Goal: Navigation & Orientation: Find specific page/section

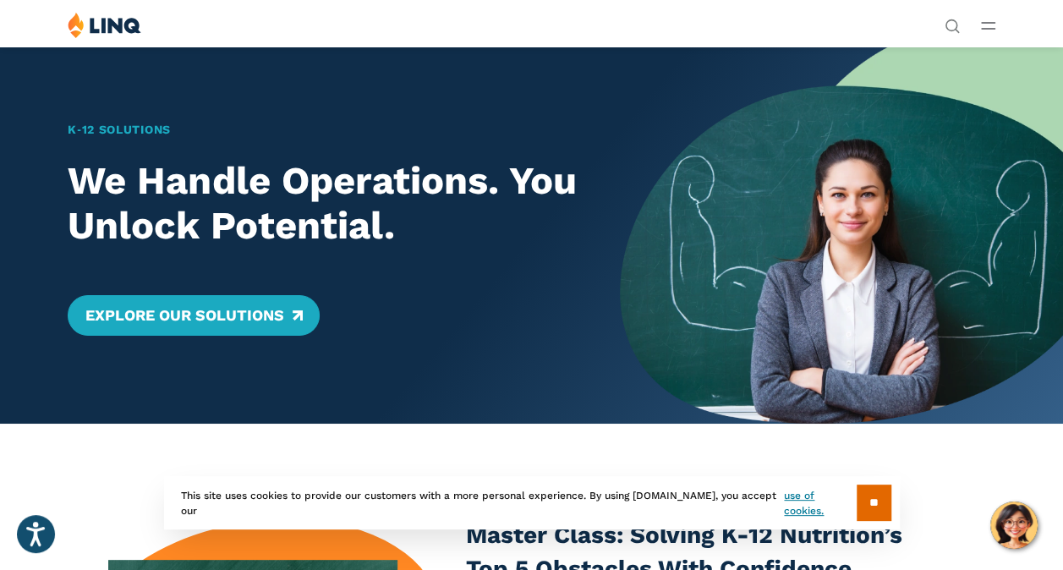
scroll to position [85, 0]
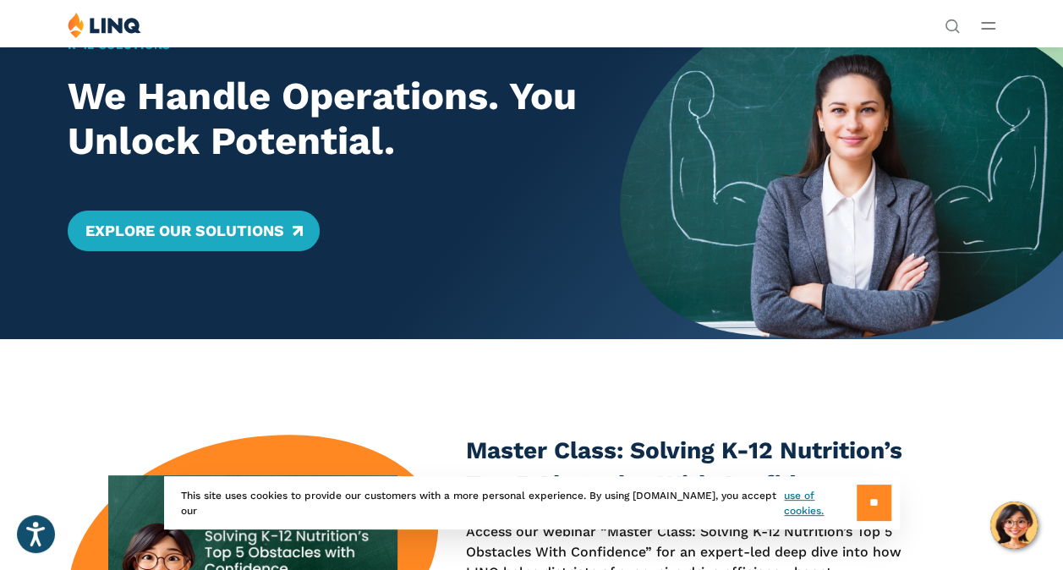
click at [861, 501] on input "**" at bounding box center [874, 503] width 35 height 36
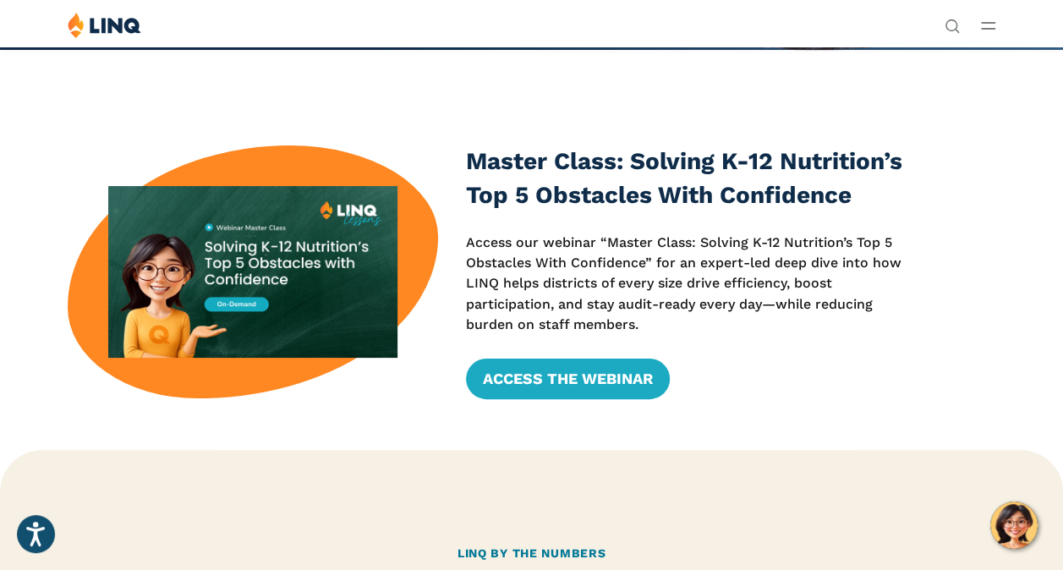
scroll to position [95, 0]
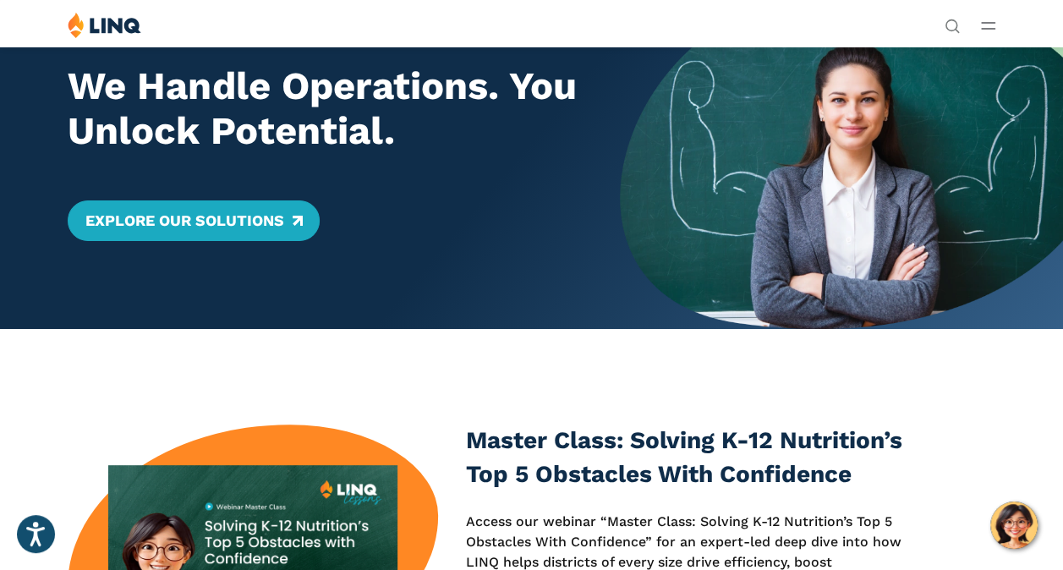
click at [796, 304] on link "Login" at bounding box center [825, 311] width 58 height 15
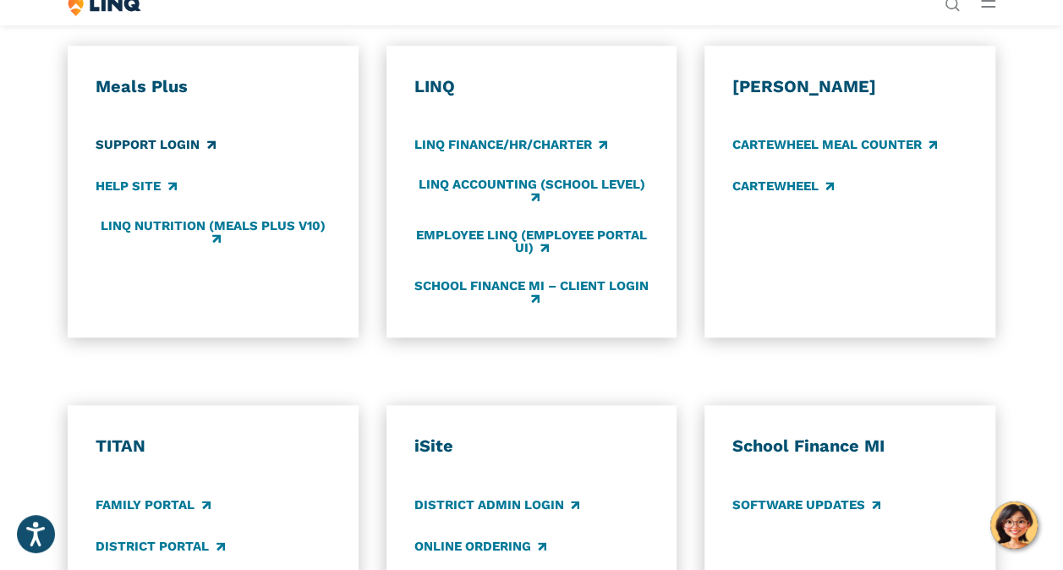
scroll to position [846, 0]
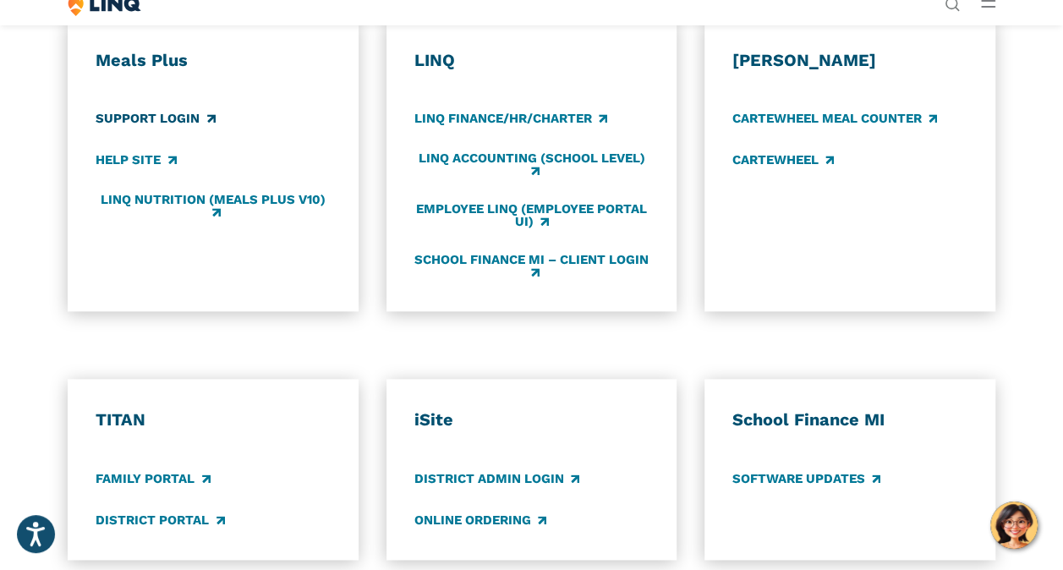
click at [173, 129] on link "Support Login" at bounding box center [155, 119] width 119 height 19
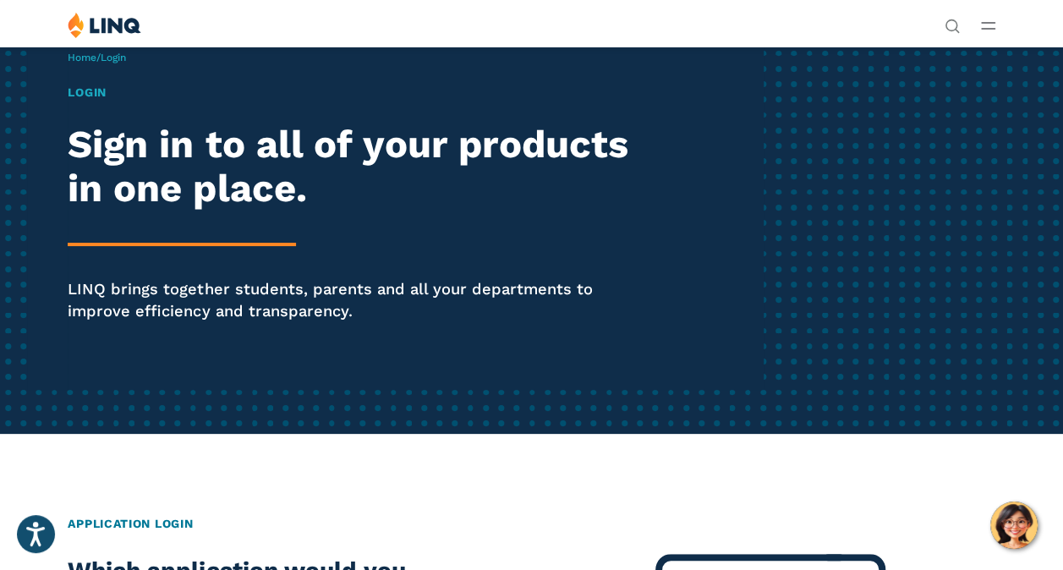
scroll to position [0, 0]
